Goal: Task Accomplishment & Management: Use online tool/utility

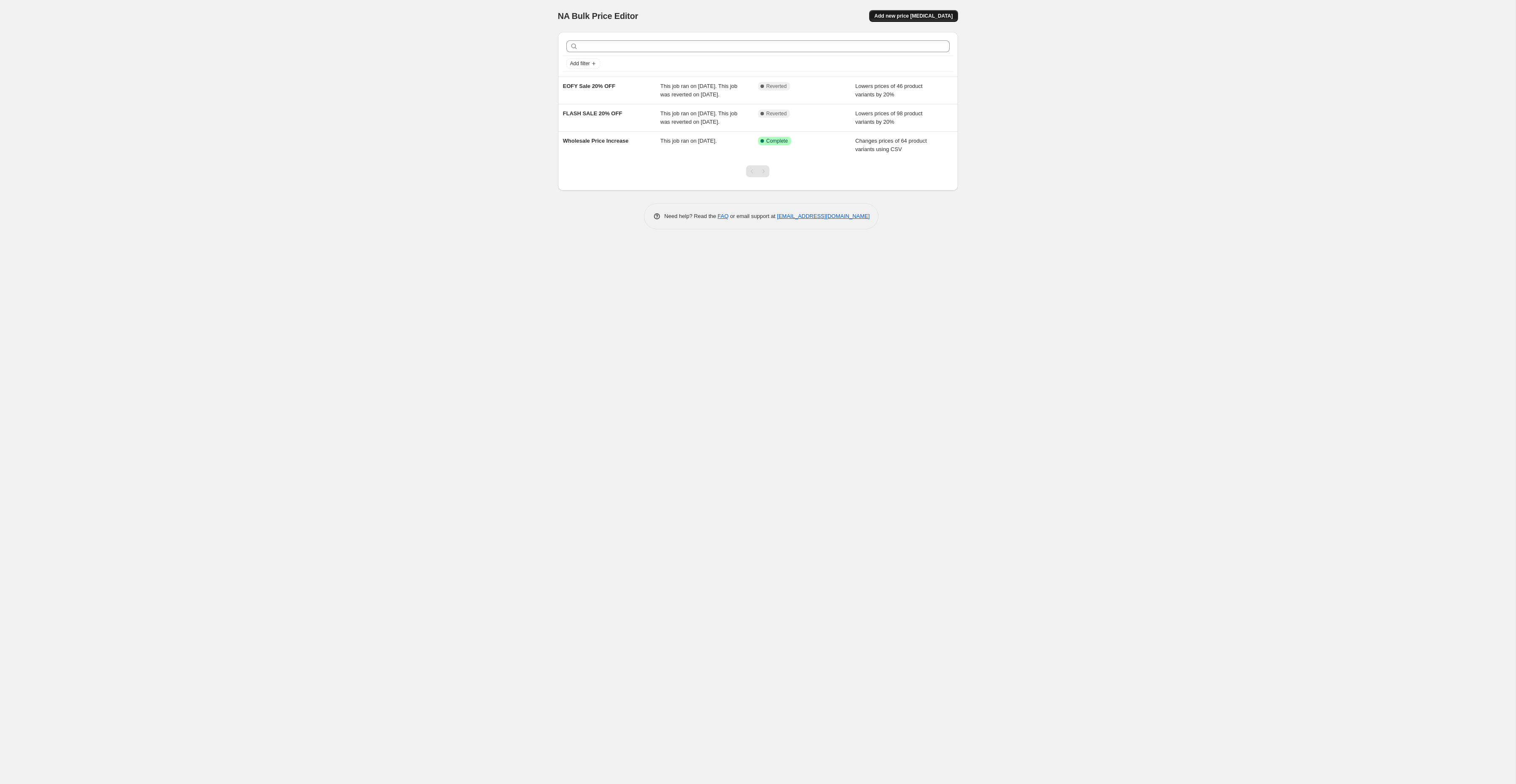
click at [925, 15] on span "Add new price [MEDICAL_DATA]" at bounding box center [913, 15] width 78 height 6
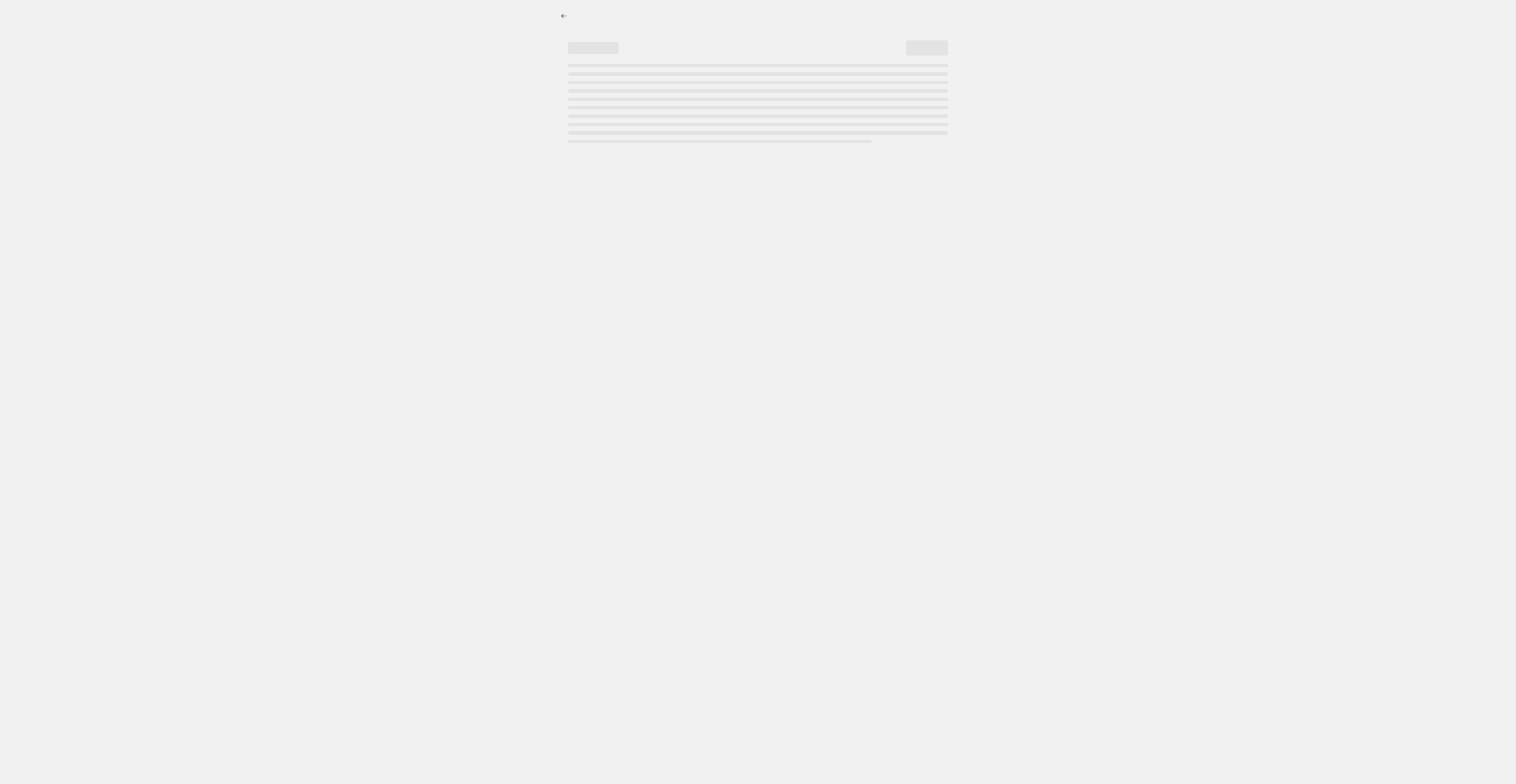
select select "percentage"
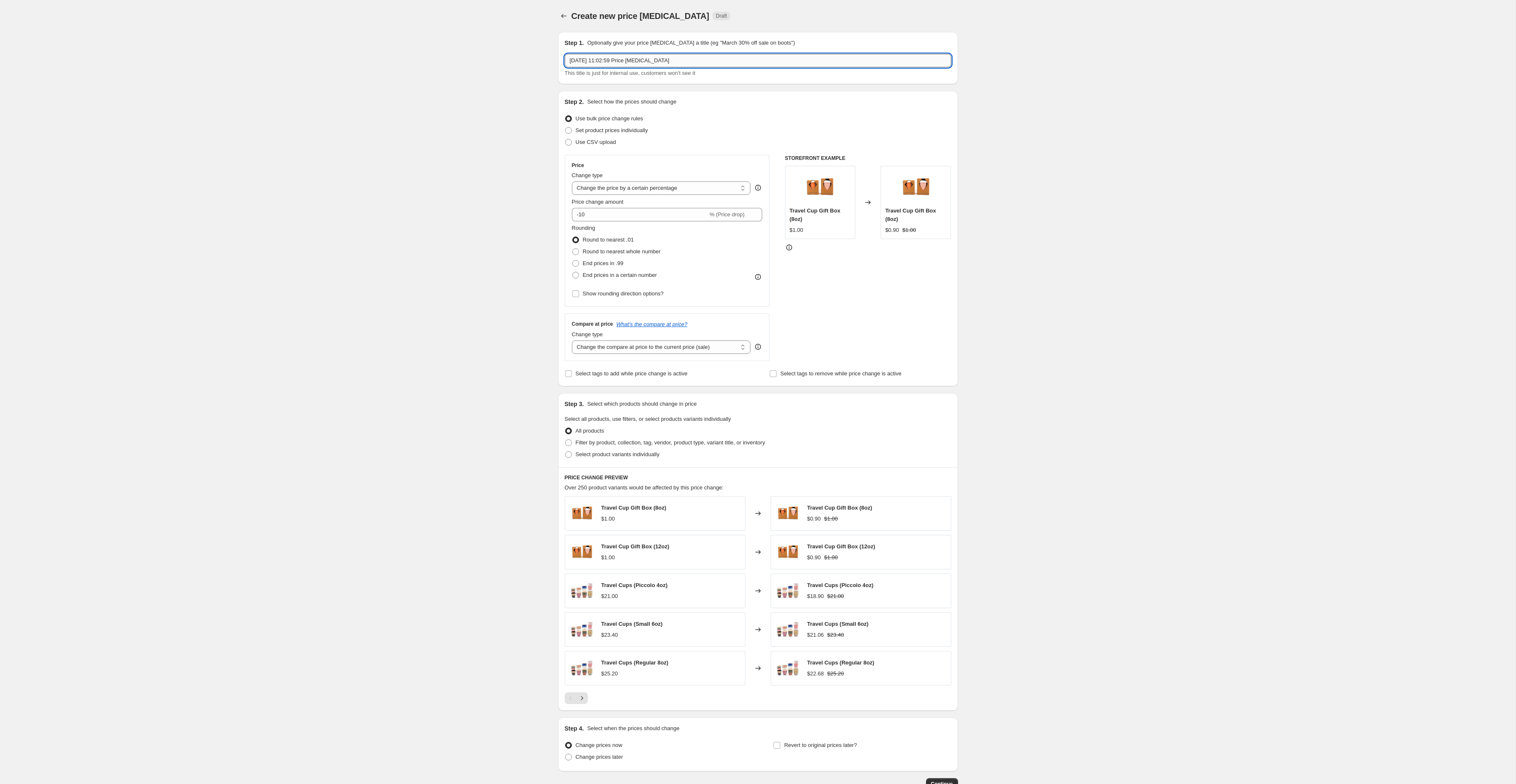
click at [645, 61] on input "9 Sept 2025, 11:02:59 Price change job" at bounding box center [758, 61] width 387 height 14
type input "Price Change 20 September"
click at [576, 131] on span "Set product prices individually" at bounding box center [611, 130] width 72 height 6
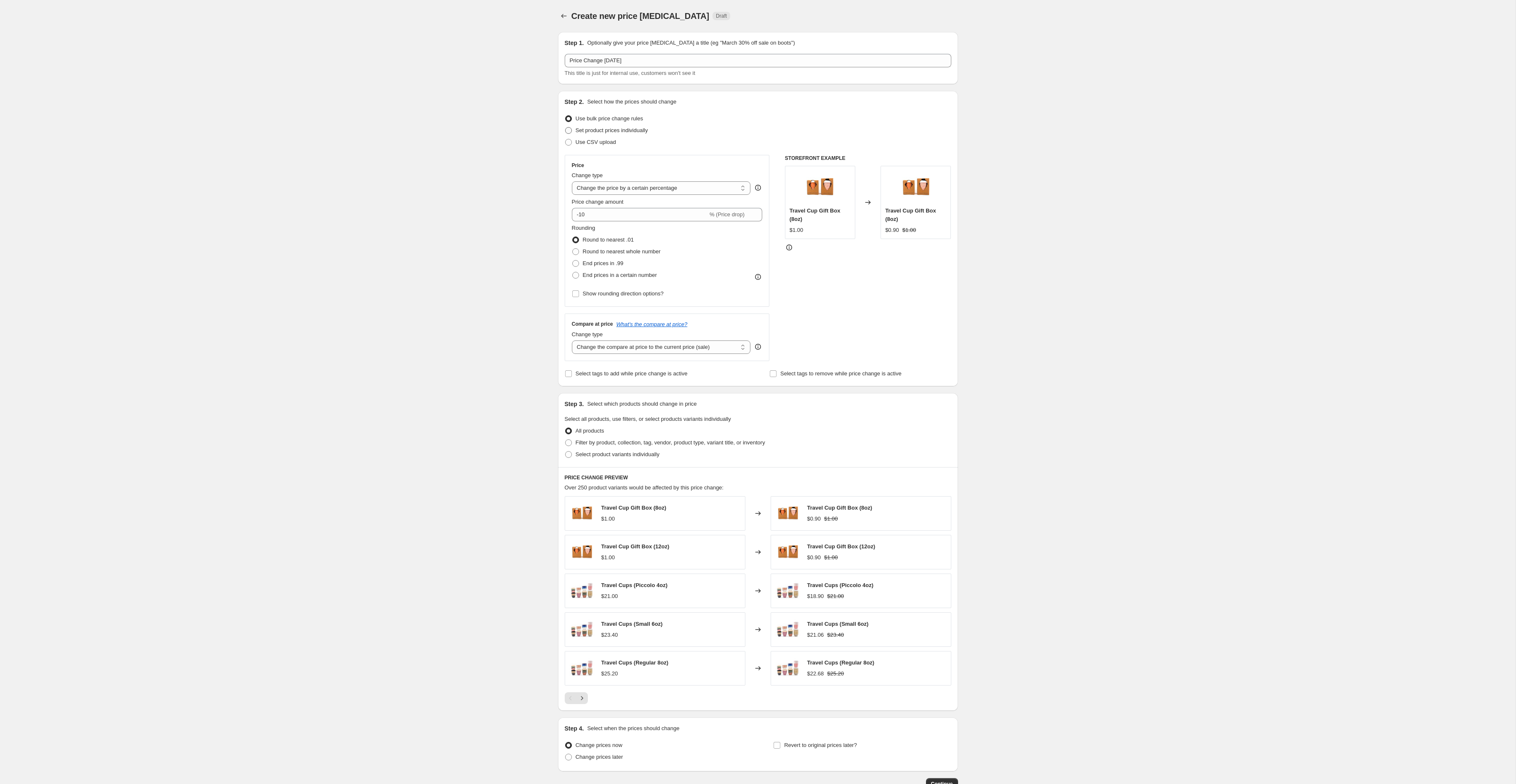
click at [566, 128] on input "Set product prices individually" at bounding box center [565, 127] width 1 height 1
radio input "true"
